Goal: Task Accomplishment & Management: Manage account settings

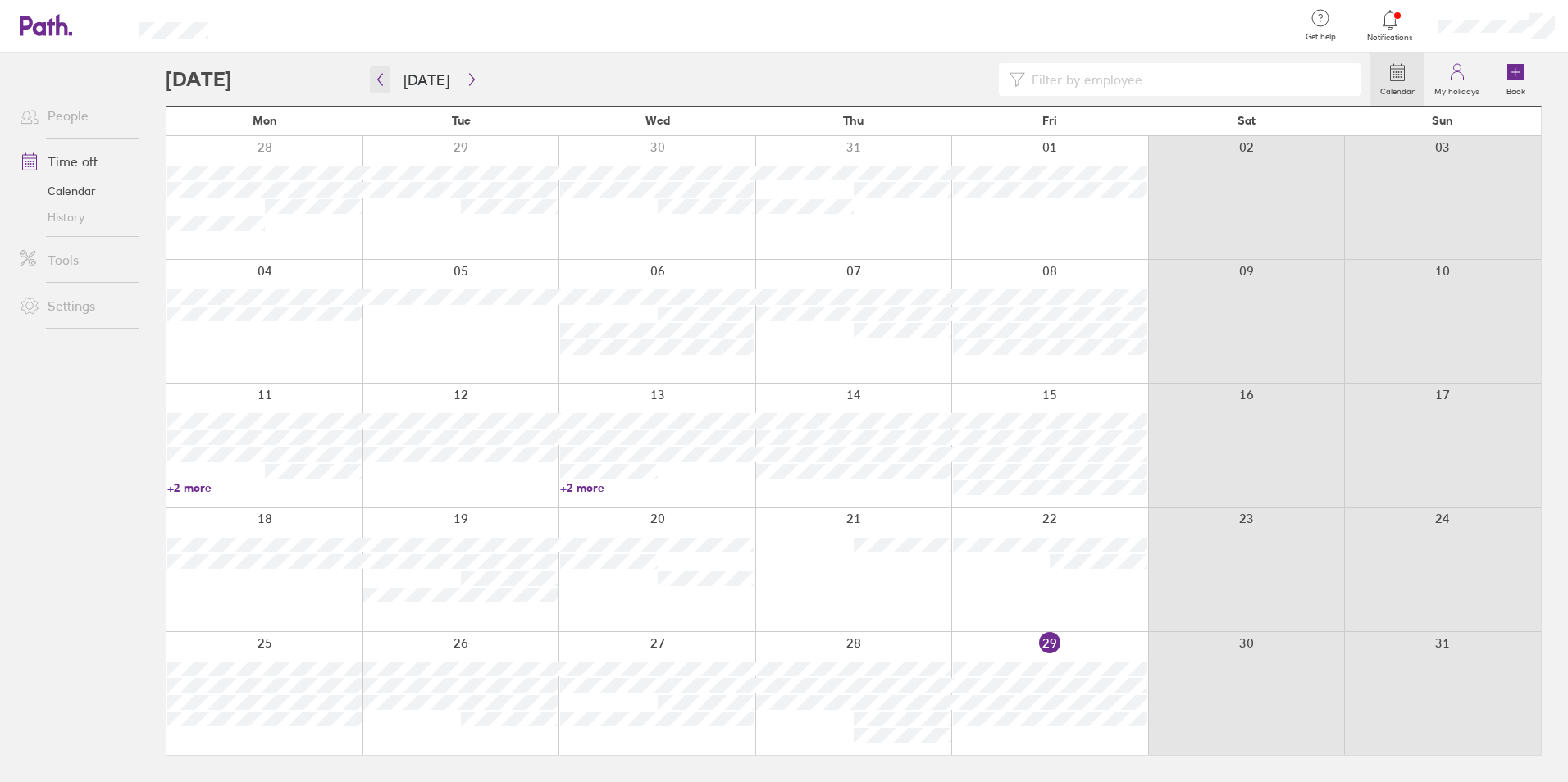
click at [382, 80] on icon "button" at bounding box center [380, 79] width 12 height 13
click at [442, 89] on button "[DATE]" at bounding box center [426, 80] width 72 height 27
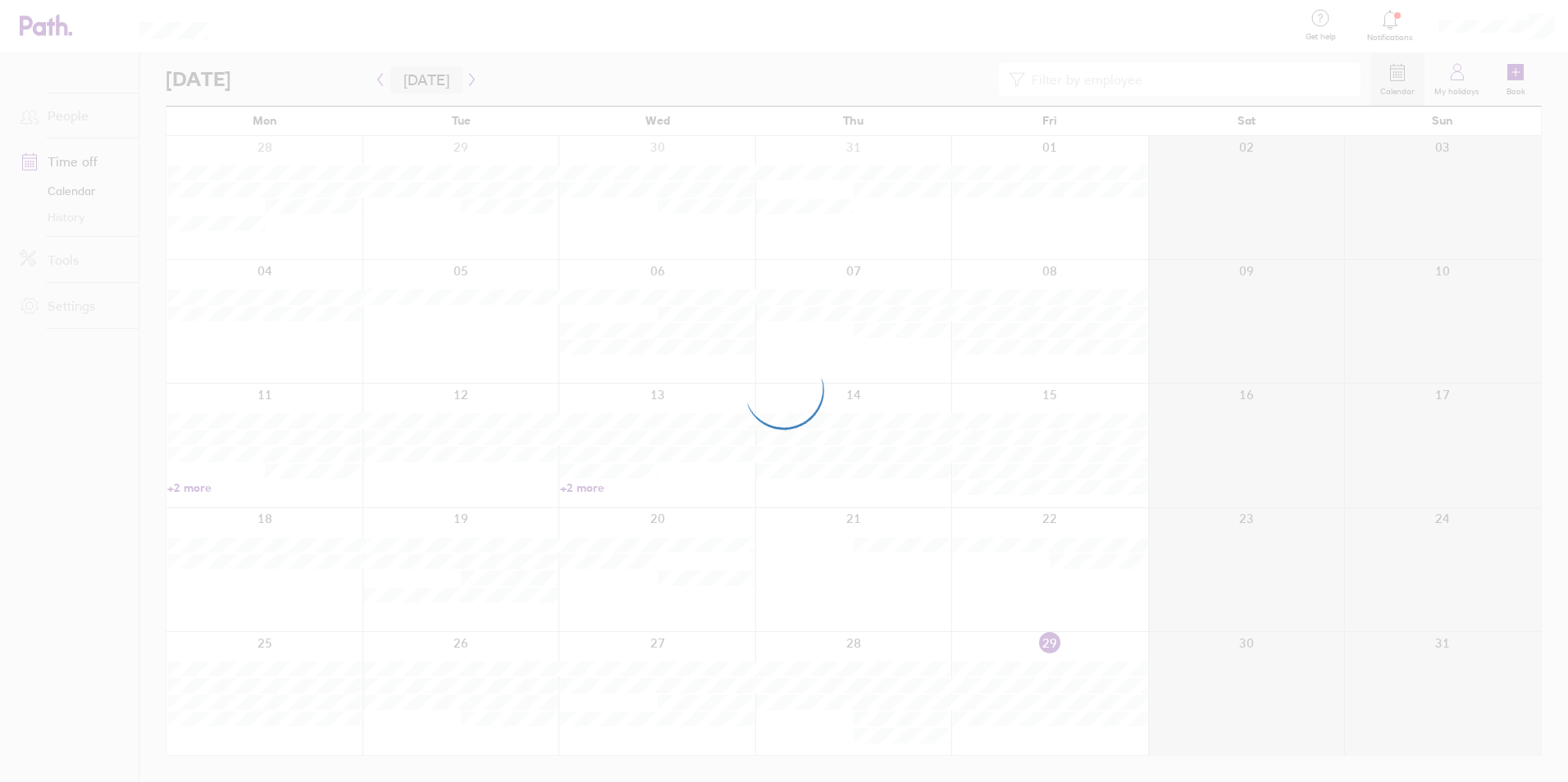
click at [442, 89] on div at bounding box center [784, 391] width 1568 height 782
click at [468, 78] on div at bounding box center [784, 391] width 1568 height 782
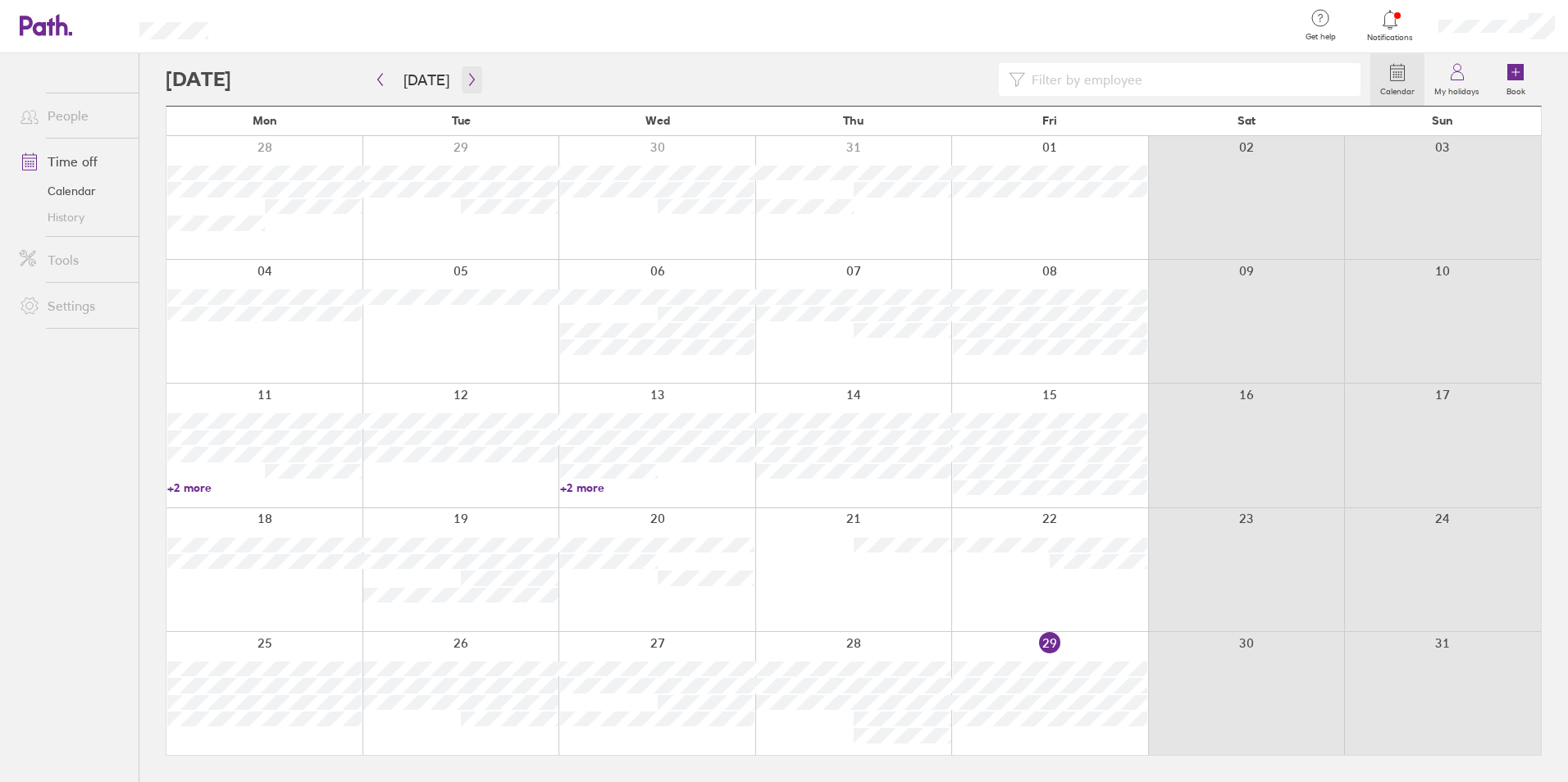
click at [466, 78] on icon "button" at bounding box center [472, 79] width 12 height 13
